Goal: Use online tool/utility: Utilize a website feature to perform a specific function

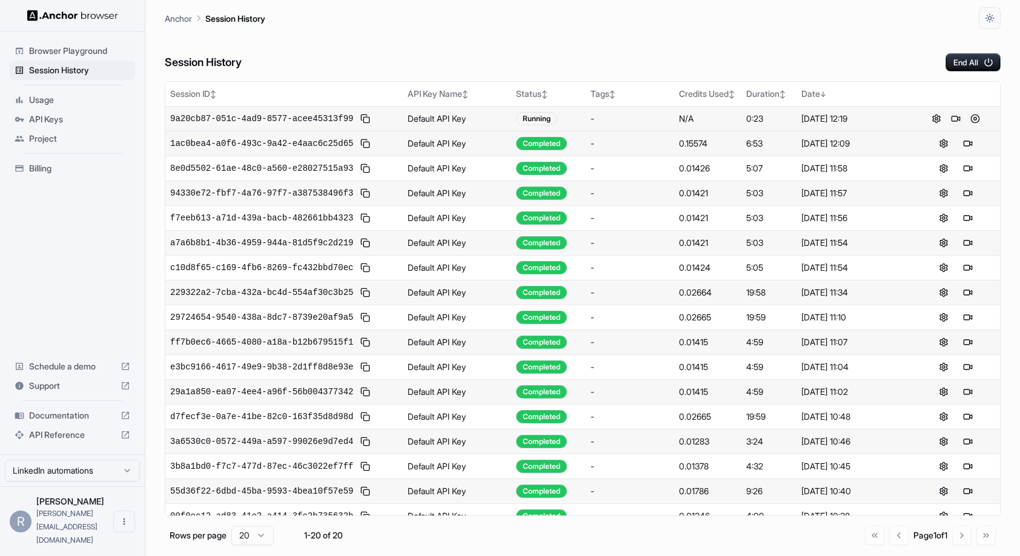
click at [955, 120] on button at bounding box center [955, 118] width 15 height 15
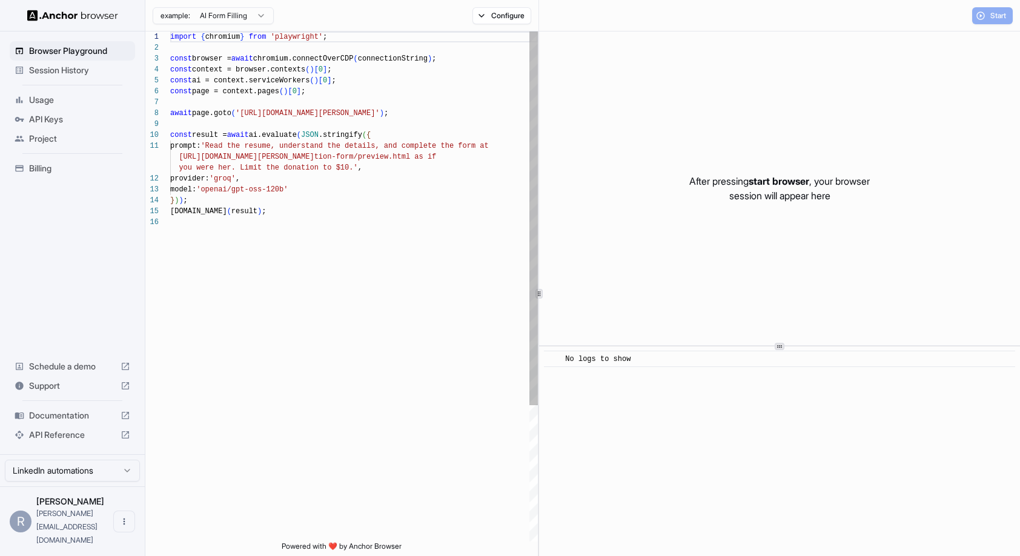
click at [305, 178] on div "import { chromium } from 'playwright' ; const browser = await chromium.connectO…" at bounding box center [354, 378] width 368 height 695
type textarea "**********"
drag, startPoint x: 318, startPoint y: 188, endPoint x: 151, endPoint y: 180, distance: 166.7
click at [151, 180] on div "1 2 3 4 5 6 7 8 9 10 11 12 13 14 15 16 import { chromium } from 'playwright' ; …" at bounding box center [341, 286] width 392 height 510
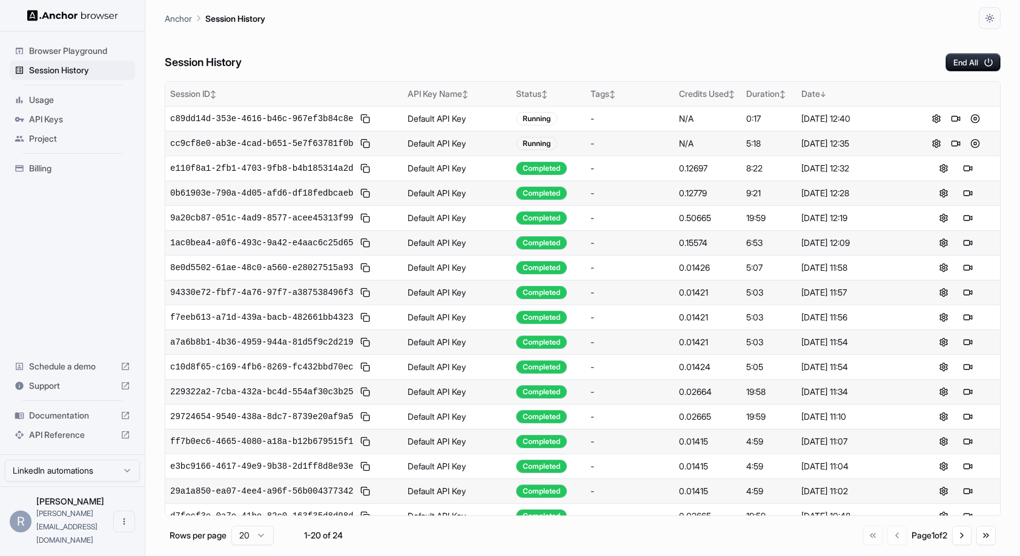
click at [245, 101] on th "Session ID ↕" at bounding box center [283, 94] width 237 height 24
click at [958, 118] on button at bounding box center [955, 118] width 15 height 15
click at [950, 120] on button at bounding box center [955, 118] width 15 height 15
click at [955, 144] on button at bounding box center [955, 143] width 15 height 15
click at [958, 120] on button at bounding box center [955, 118] width 15 height 15
